Goal: Task Accomplishment & Management: Use online tool/utility

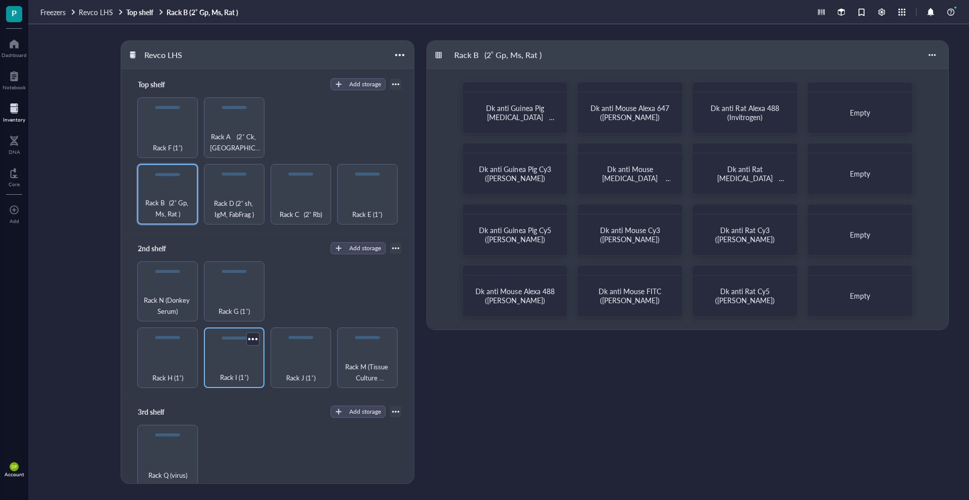
click at [230, 361] on div "Rack I (1˚)" at bounding box center [234, 372] width 50 height 22
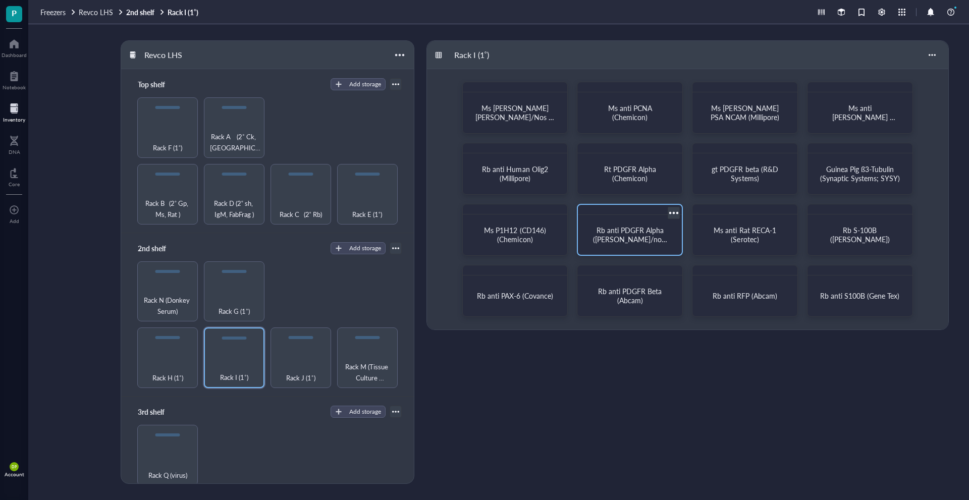
click at [624, 229] on span "Rb anti PDGFR Alpha ([PERSON_NAME]/now ThermoSci)" at bounding box center [631, 239] width 76 height 28
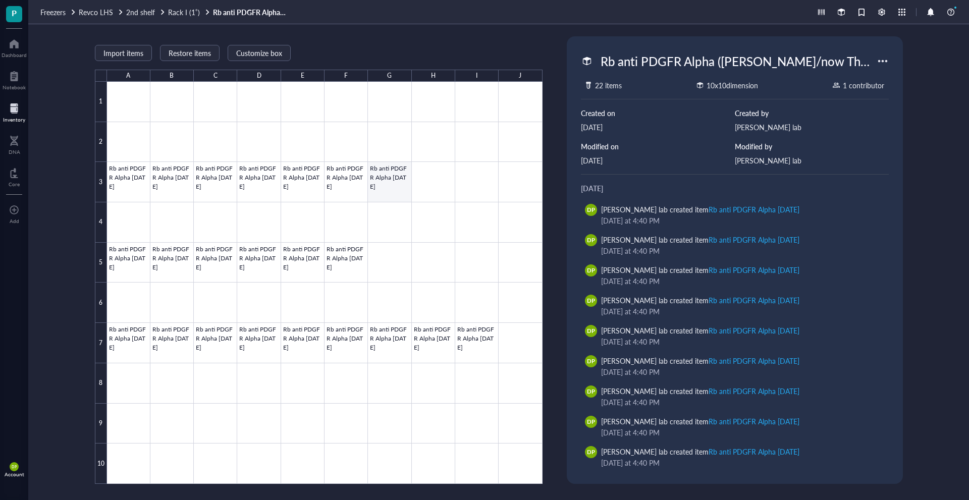
click at [389, 188] on div at bounding box center [324, 283] width 435 height 402
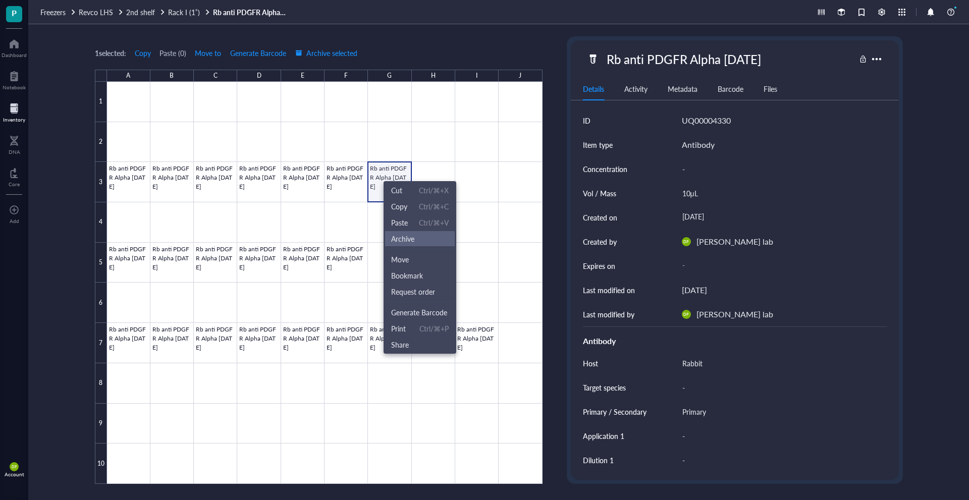
click at [407, 238] on span "Archive" at bounding box center [402, 238] width 23 height 11
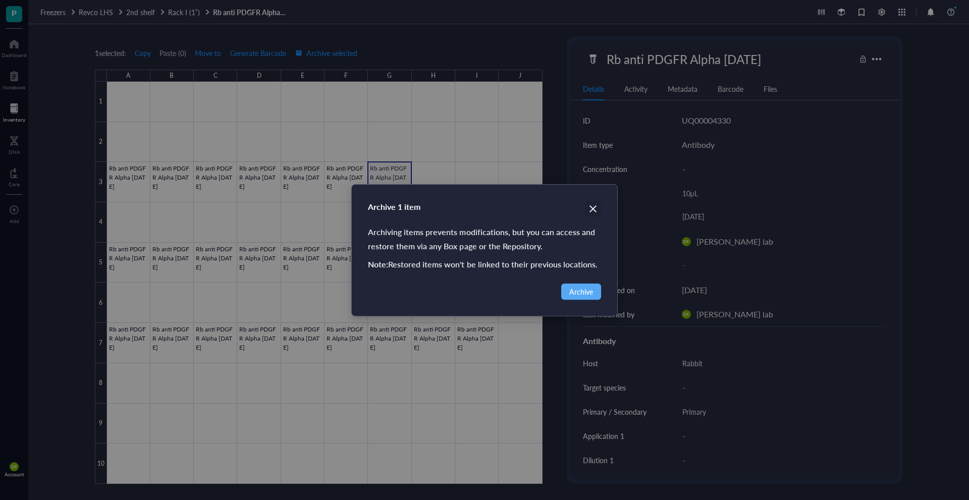
click at [591, 206] on icon "Close" at bounding box center [593, 209] width 10 height 10
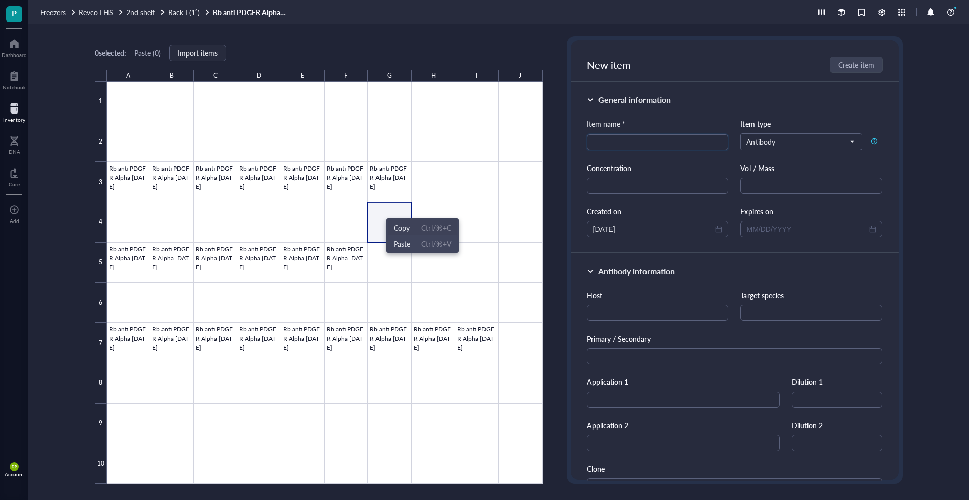
click at [398, 226] on span "Copy" at bounding box center [401, 227] width 16 height 11
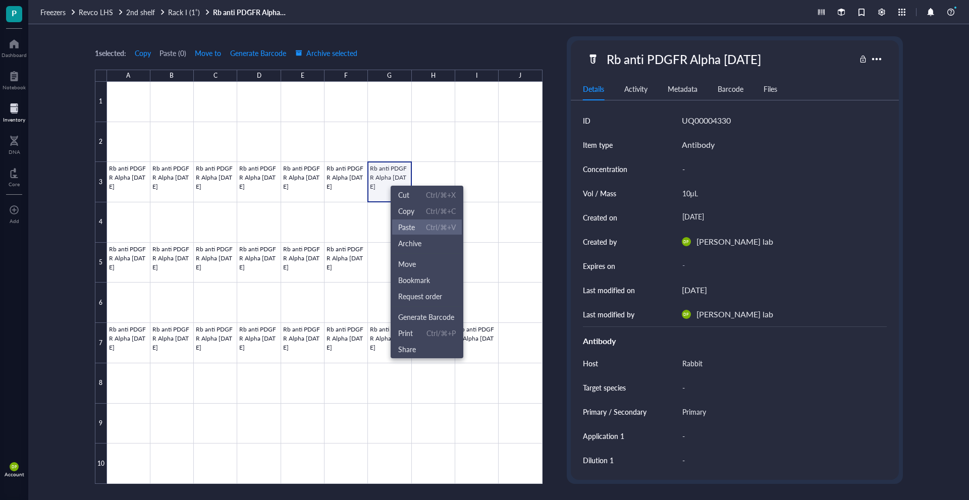
click at [408, 225] on span "Paste" at bounding box center [406, 226] width 17 height 11
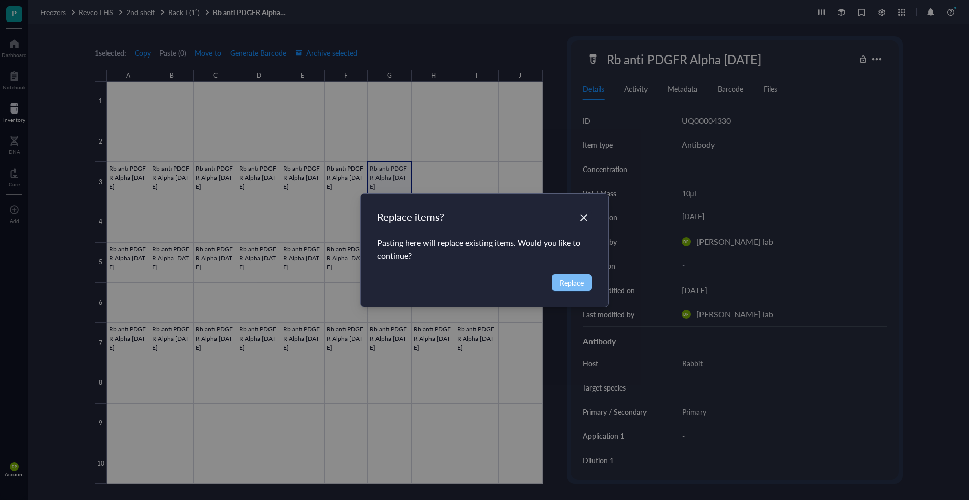
click at [565, 279] on span "Replace" at bounding box center [571, 282] width 24 height 11
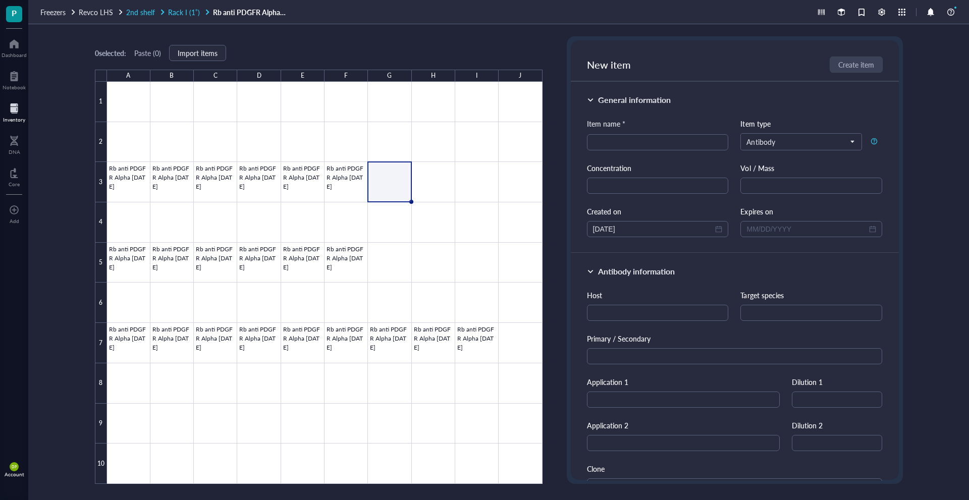
click at [141, 12] on span "2nd shelf" at bounding box center [140, 12] width 29 height 10
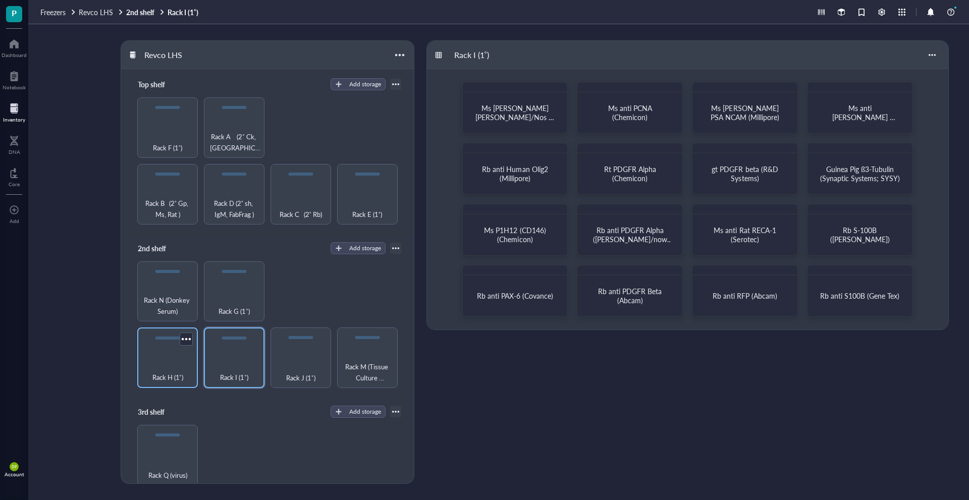
click at [168, 361] on div "Rack H (1˚)" at bounding box center [167, 372] width 50 height 22
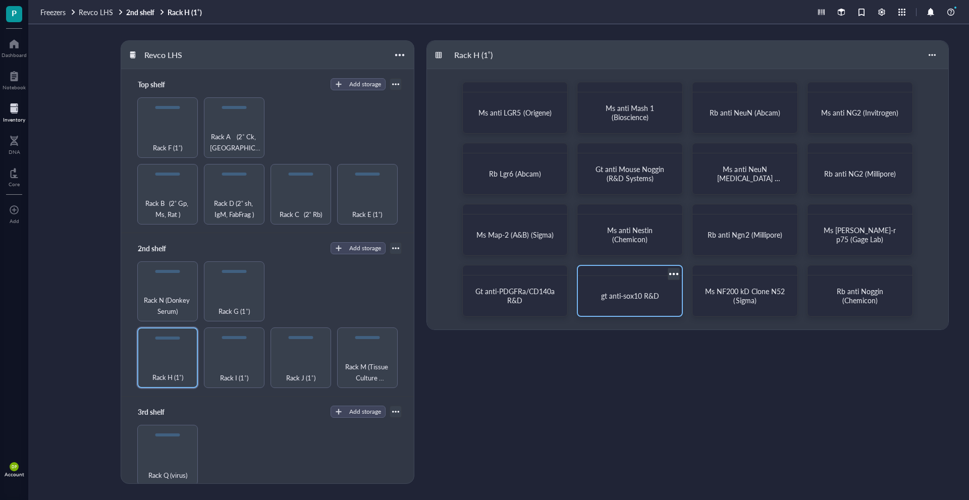
click at [628, 291] on span "gt anti-sox10 R&D" at bounding box center [630, 296] width 58 height 10
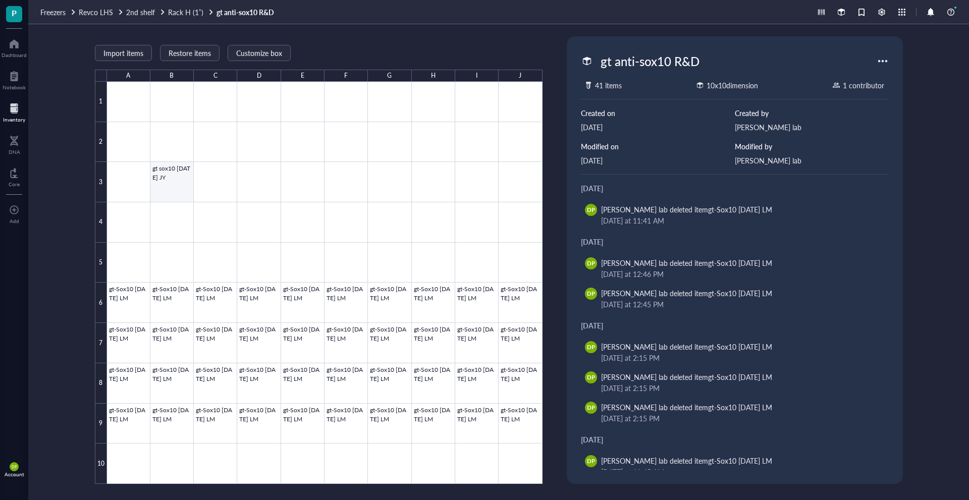
click at [159, 188] on div at bounding box center [324, 283] width 435 height 402
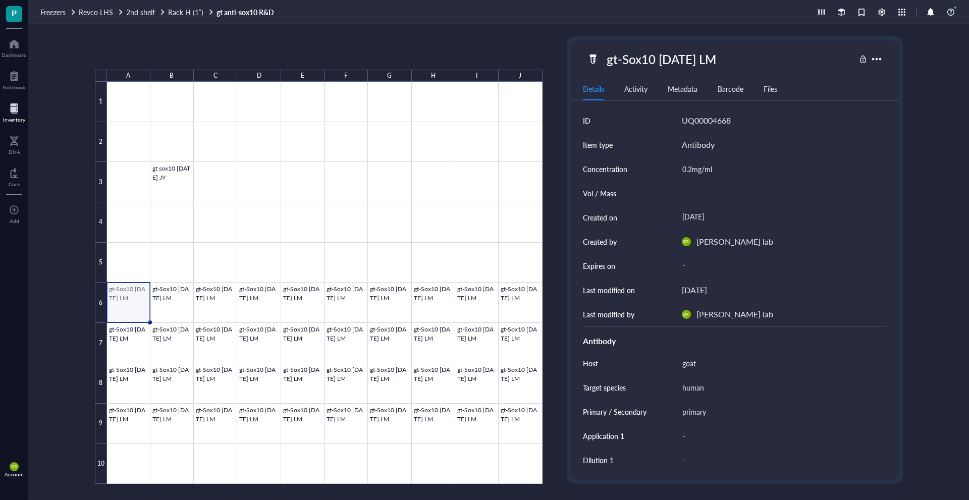
click at [136, 305] on div at bounding box center [324, 283] width 435 height 402
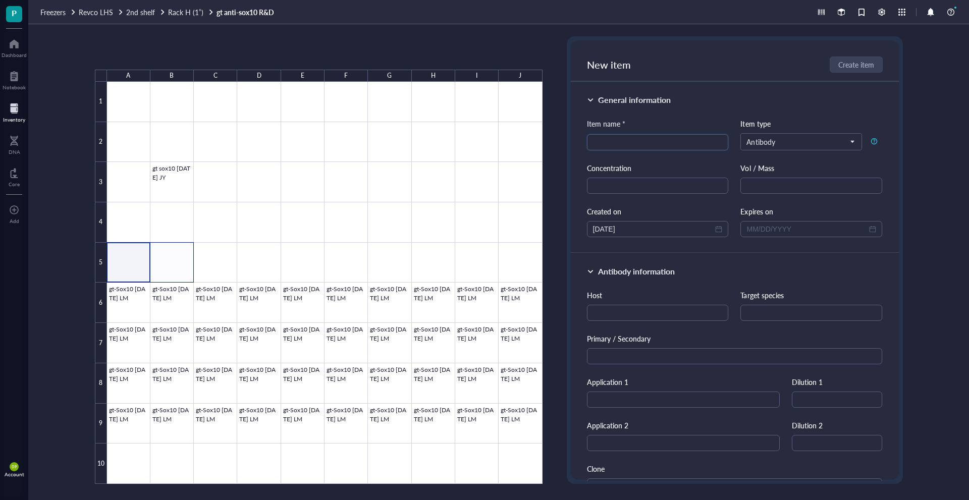
drag, startPoint x: 137, startPoint y: 255, endPoint x: 152, endPoint y: 255, distance: 14.6
click at [152, 255] on div at bounding box center [324, 283] width 435 height 402
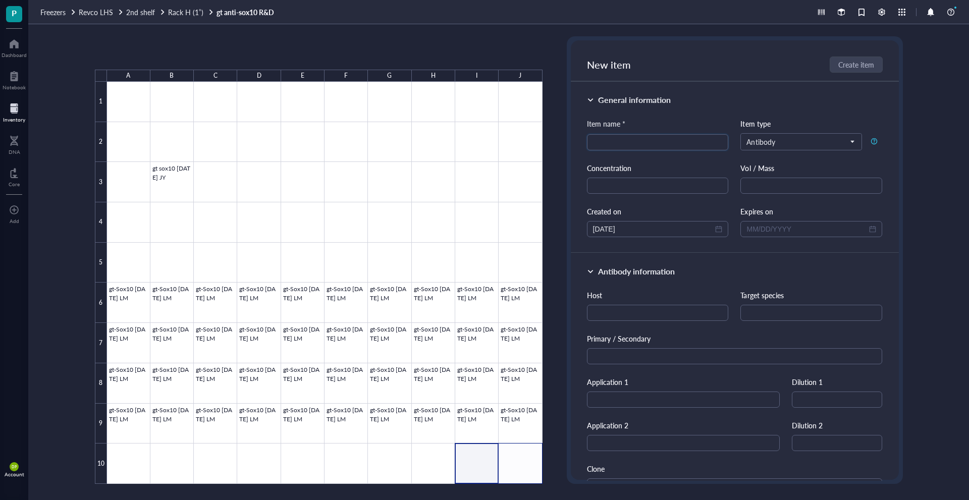
drag, startPoint x: 481, startPoint y: 467, endPoint x: 517, endPoint y: 462, distance: 36.1
click at [517, 462] on div at bounding box center [324, 283] width 435 height 402
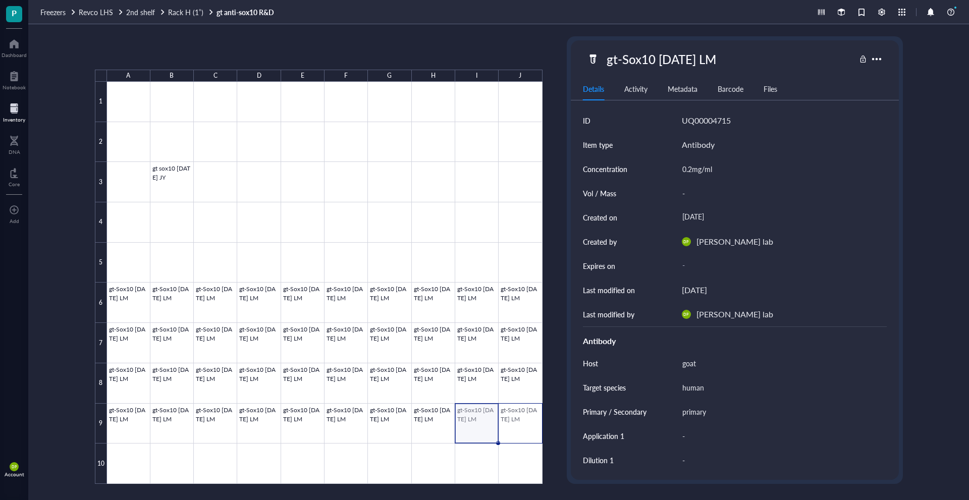
drag, startPoint x: 476, startPoint y: 417, endPoint x: 512, endPoint y: 423, distance: 36.8
click at [512, 423] on div at bounding box center [324, 283] width 435 height 402
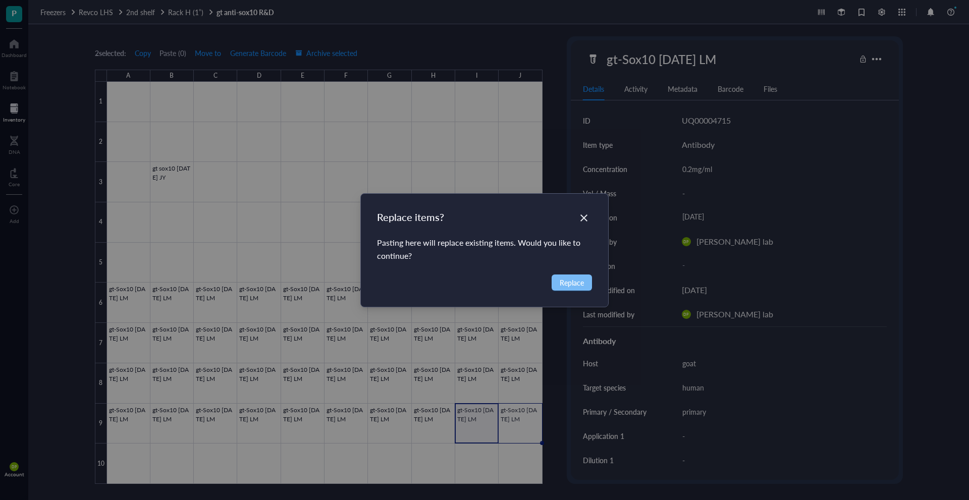
click at [569, 281] on span "Replace" at bounding box center [571, 282] width 24 height 11
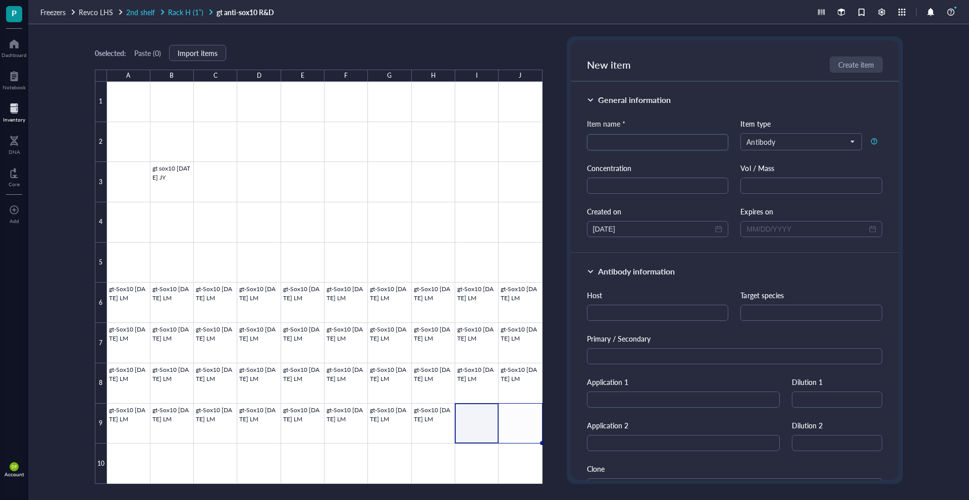
click at [145, 13] on span "2nd shelf" at bounding box center [140, 12] width 29 height 10
